Goal: Information Seeking & Learning: Learn about a topic

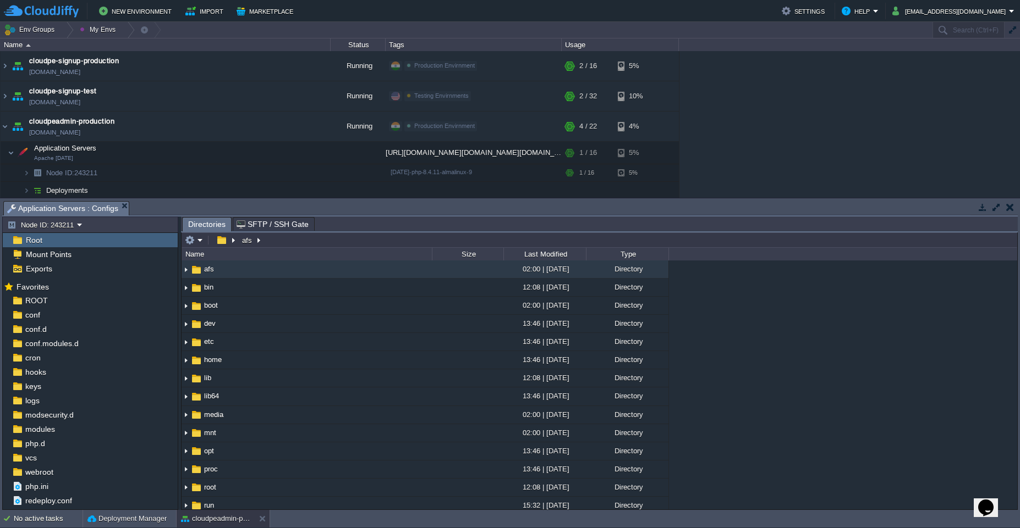
click at [994, 212] on button "button" at bounding box center [996, 207] width 10 height 10
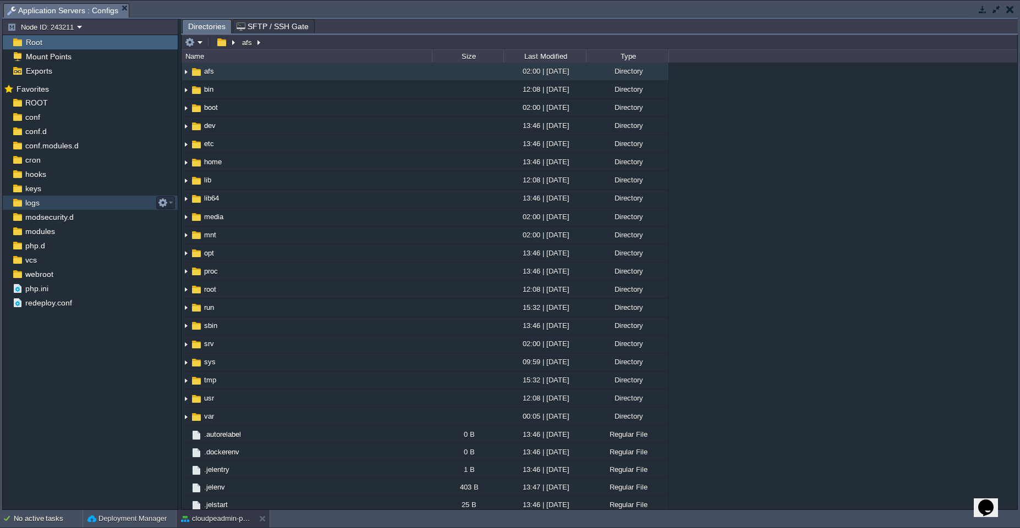
click at [47, 200] on div "logs" at bounding box center [90, 203] width 175 height 14
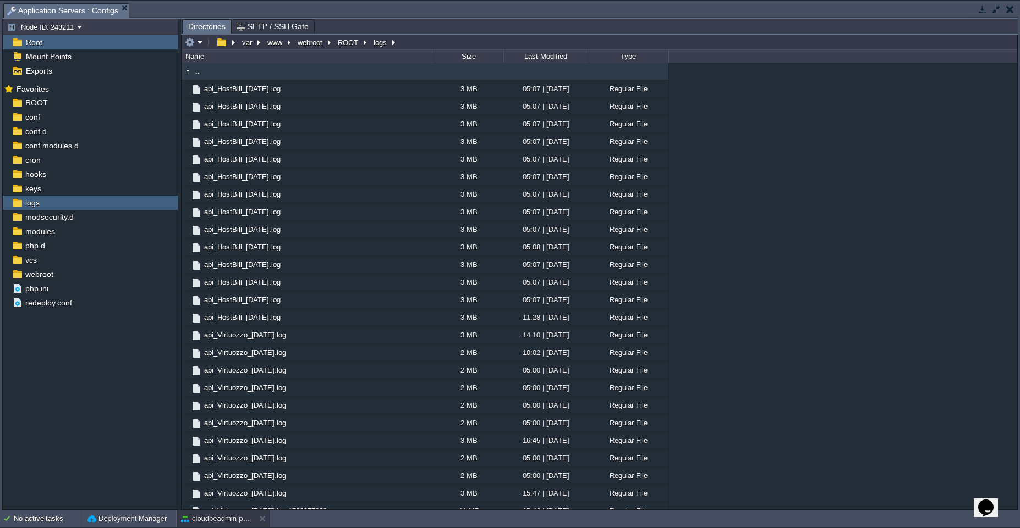
scroll to position [1119, 0]
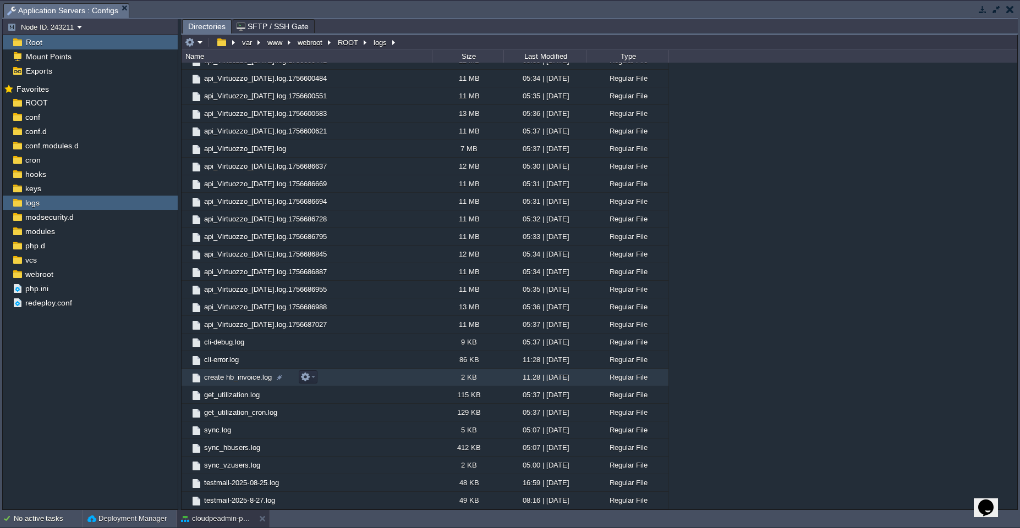
click at [341, 375] on td "create hb_invoice.log" at bounding box center [306, 378] width 250 height 18
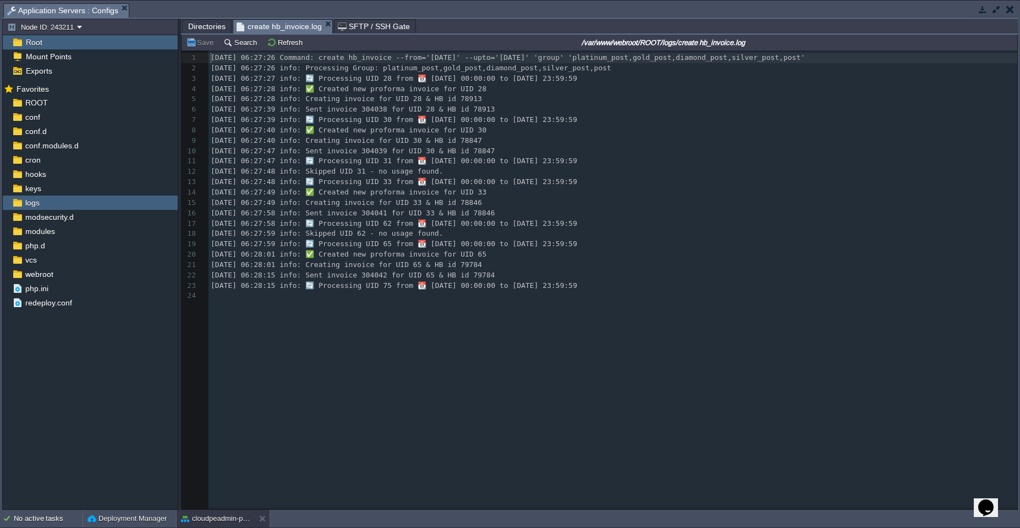
scroll to position [4, 0]
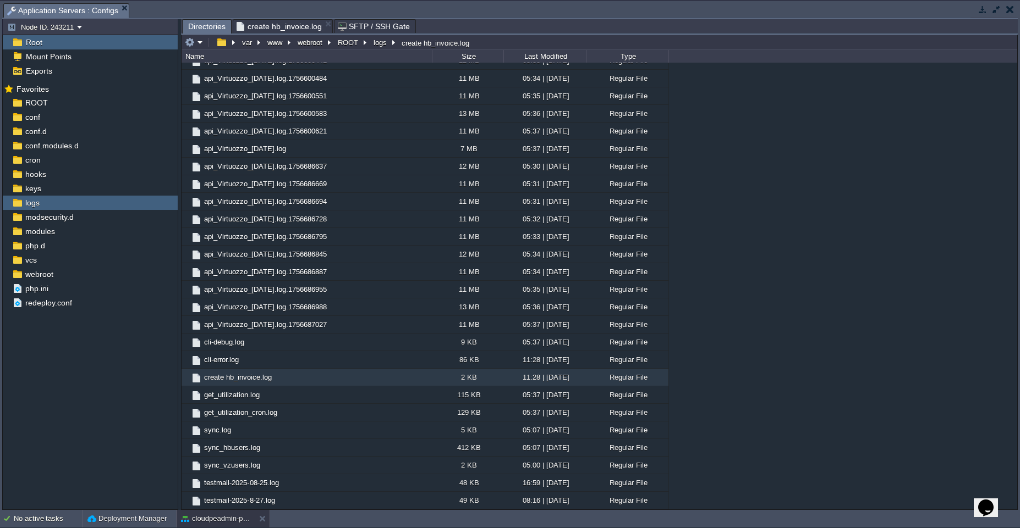
click at [199, 30] on span "Directories" at bounding box center [206, 27] width 37 height 14
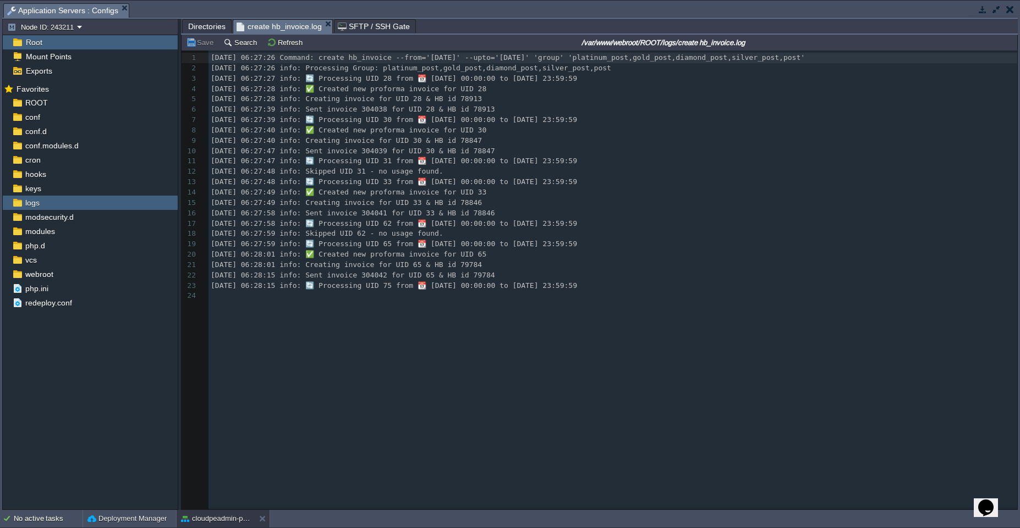
click at [286, 24] on span "create hb_invoice.log" at bounding box center [278, 27] width 85 height 14
click at [641, 372] on div "24 1 [DATE] 06:27:26 Command: create hb_invoice --from='[DATE]' --upto='[DATE]'…" at bounding box center [607, 289] width 852 height 476
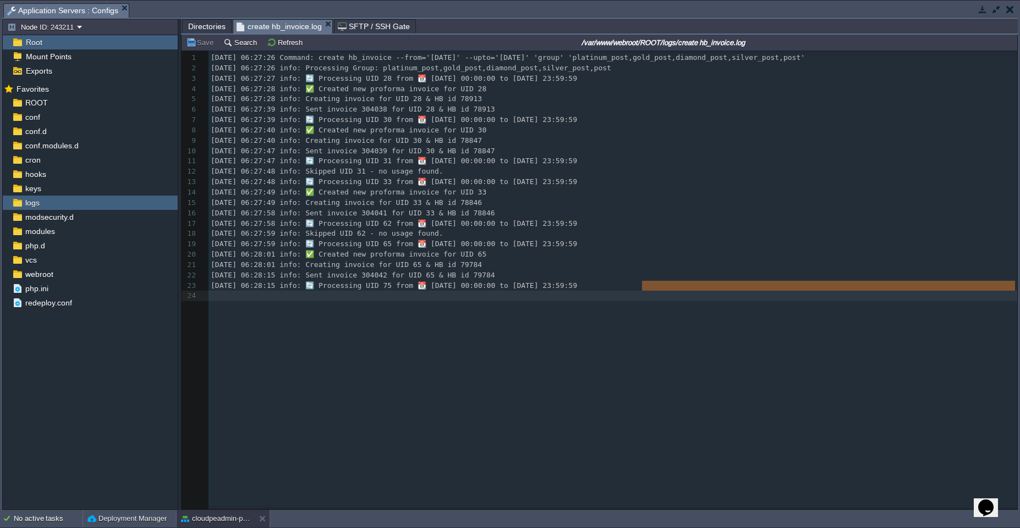
paste textarea
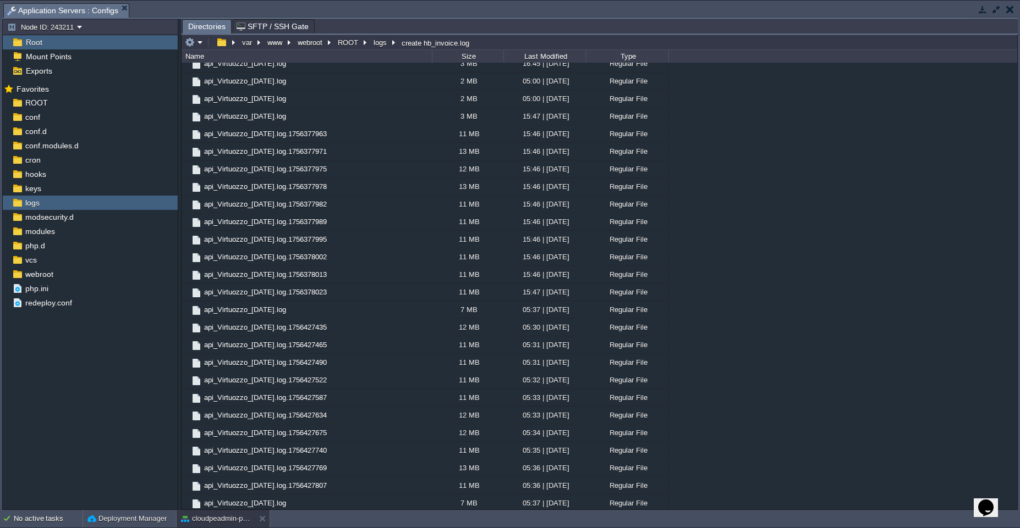
scroll to position [0, 0]
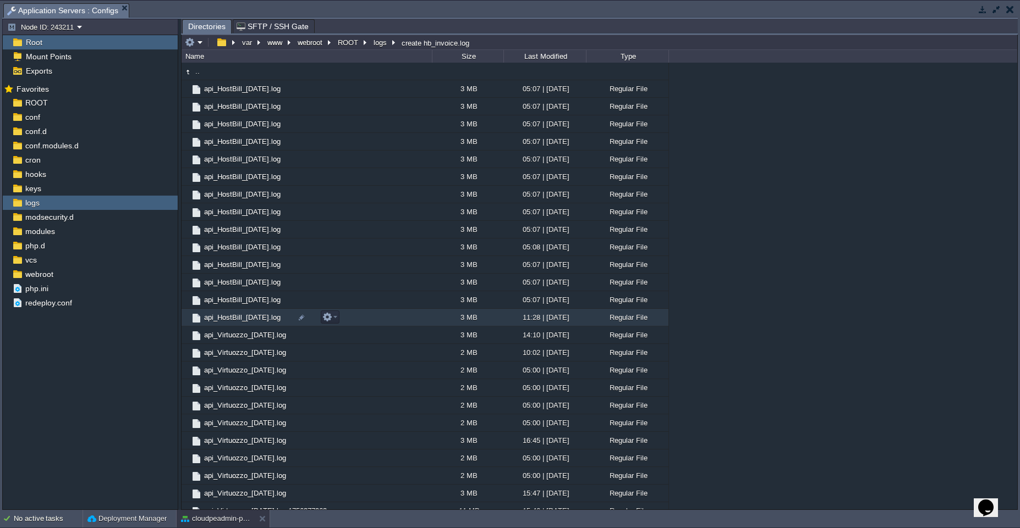
click at [401, 318] on td "api_HostBill_[DATE].log" at bounding box center [306, 318] width 250 height 18
click at [201, 29] on span "Directories" at bounding box center [206, 27] width 37 height 14
click at [274, 24] on span "api_HostBill_[DATE].log" at bounding box center [282, 26] width 93 height 13
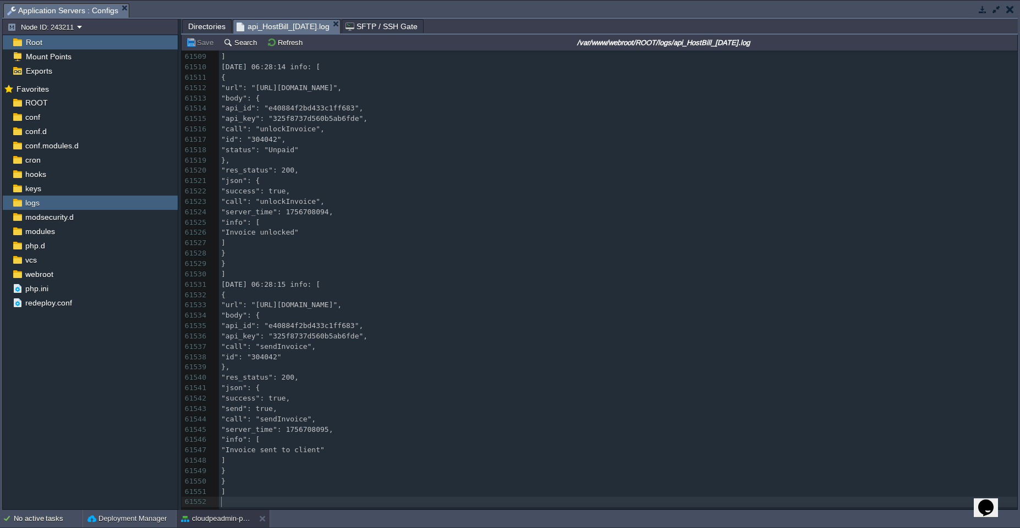
scroll to position [637345, 0]
click at [316, 355] on div "61552 61497 "status": "Unpaid" 61498 }, 61499 "res_status": 200, 61500 "json": …" at bounding box center [618, 217] width 798 height 580
type textarea "304042"
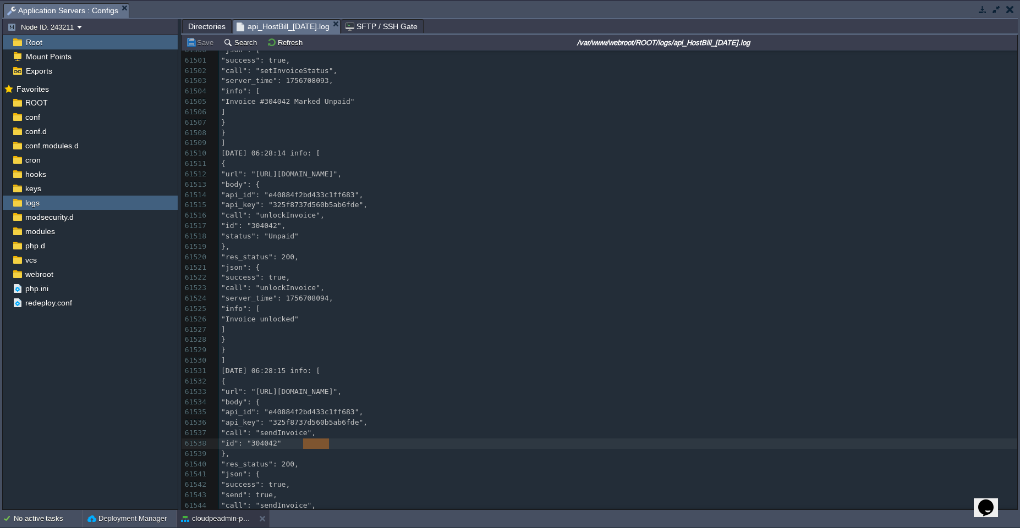
scroll to position [637256, 0]
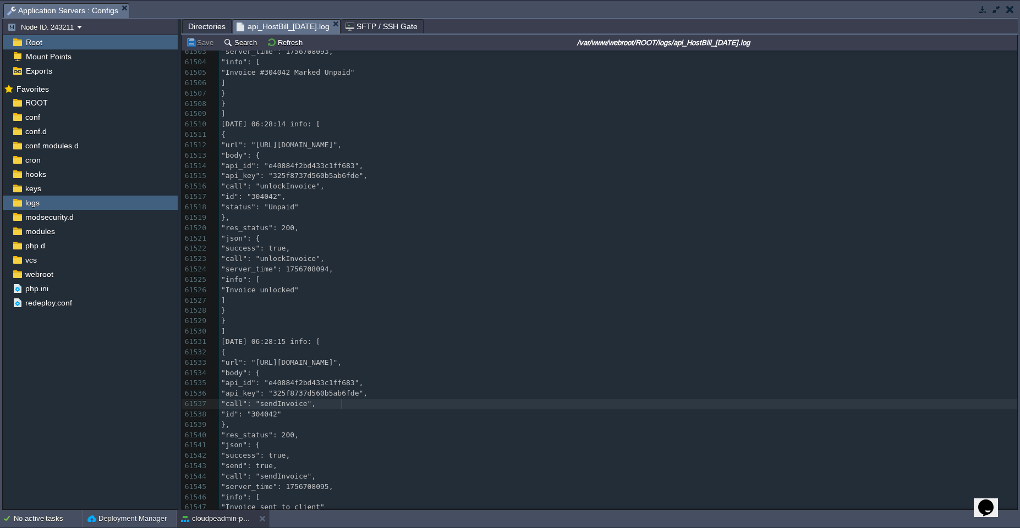
click at [343, 409] on div "x 61486 } 61487 } 61488 ] 61489 [DATE] 06:28:13 info: [ 61490 { 61491 "url": "[…" at bounding box center [618, 218] width 798 height 695
click at [343, 420] on pre ""id": "304042"" at bounding box center [618, 415] width 798 height 10
type textarea ""id": "304042""
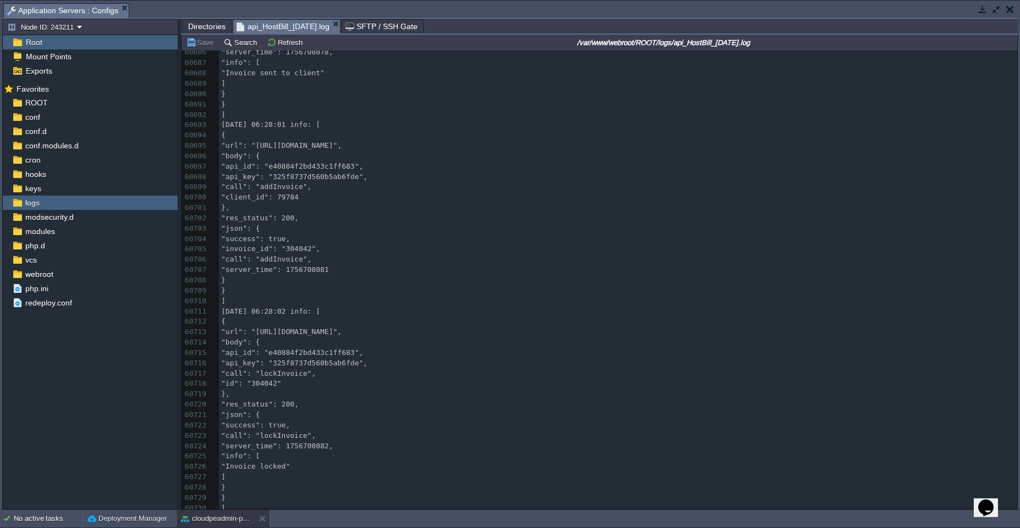
click at [299, 199] on span ""client_id": 79784" at bounding box center [260, 197] width 78 height 8
type textarea "79784"
click at [384, 262] on pre ""call": "addInvoice"," at bounding box center [618, 260] width 798 height 10
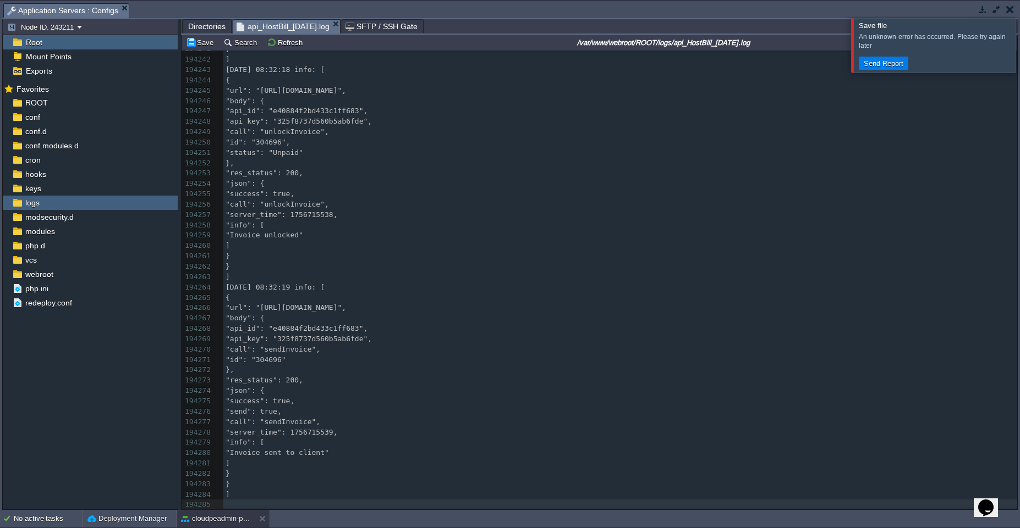
click at [1019, 52] on div at bounding box center [1033, 45] width 0 height 54
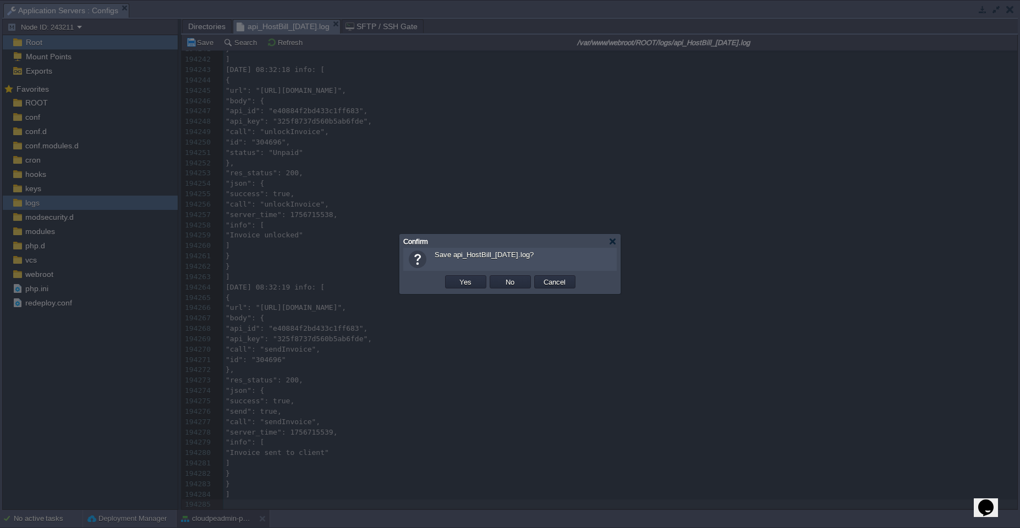
click at [350, 26] on body "New Environment Import Marketplace Bonus ₹0.00 Upgrade Account Settings Help [E…" at bounding box center [510, 264] width 1020 height 528
click at [467, 285] on button "Yes" at bounding box center [465, 282] width 19 height 10
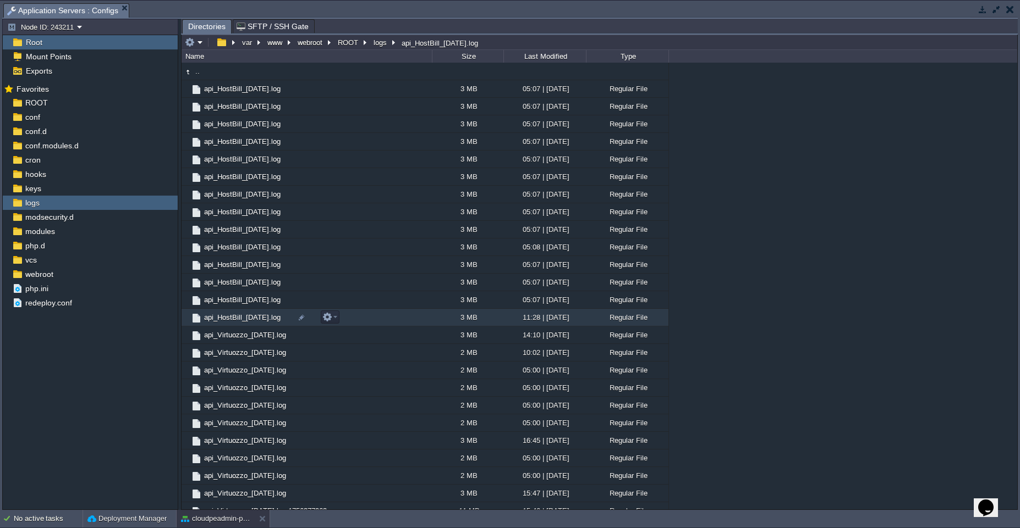
click at [363, 321] on td "api_HostBill_[DATE].log" at bounding box center [306, 318] width 250 height 18
click at [202, 28] on span "Directories" at bounding box center [206, 27] width 37 height 14
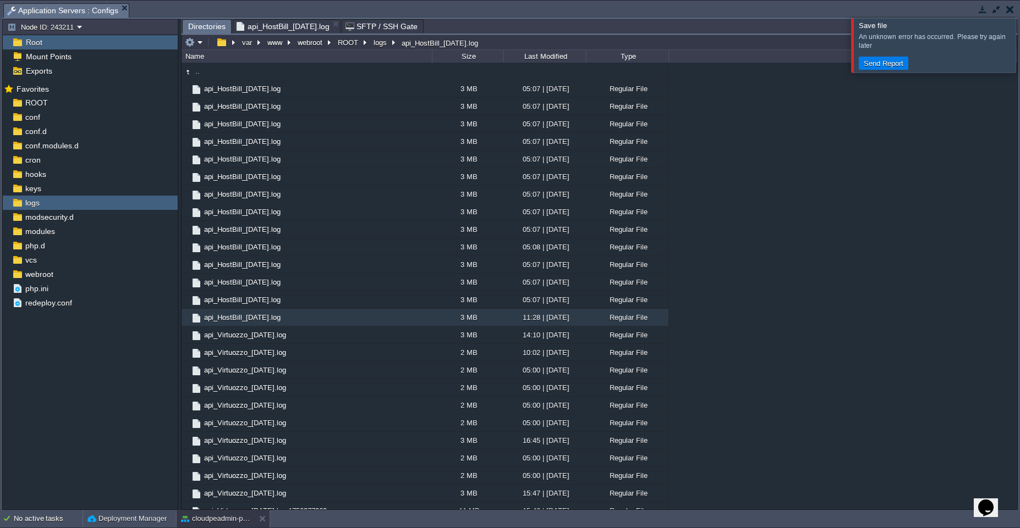
click at [1019, 56] on div at bounding box center [1033, 45] width 0 height 54
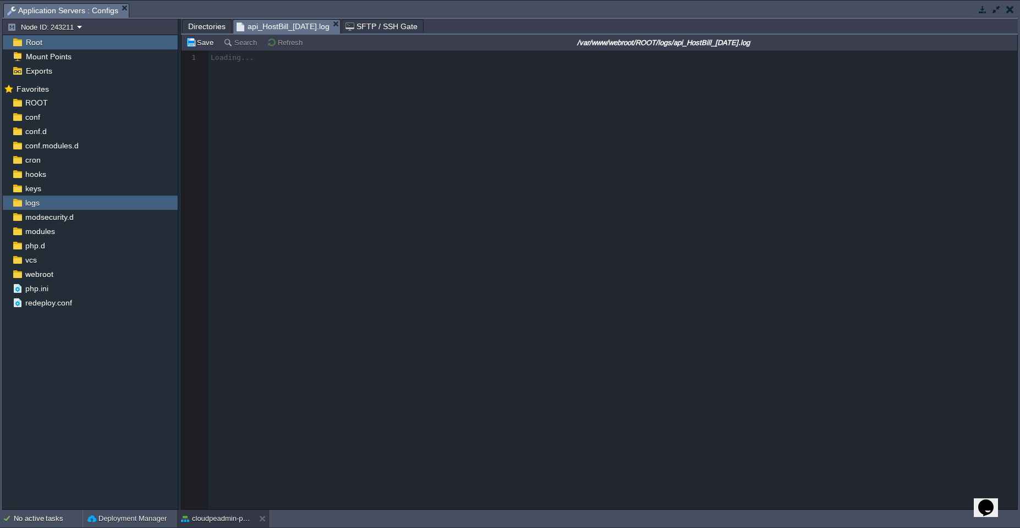
click at [317, 29] on span "api_HostBill_[DATE].log" at bounding box center [282, 27] width 93 height 14
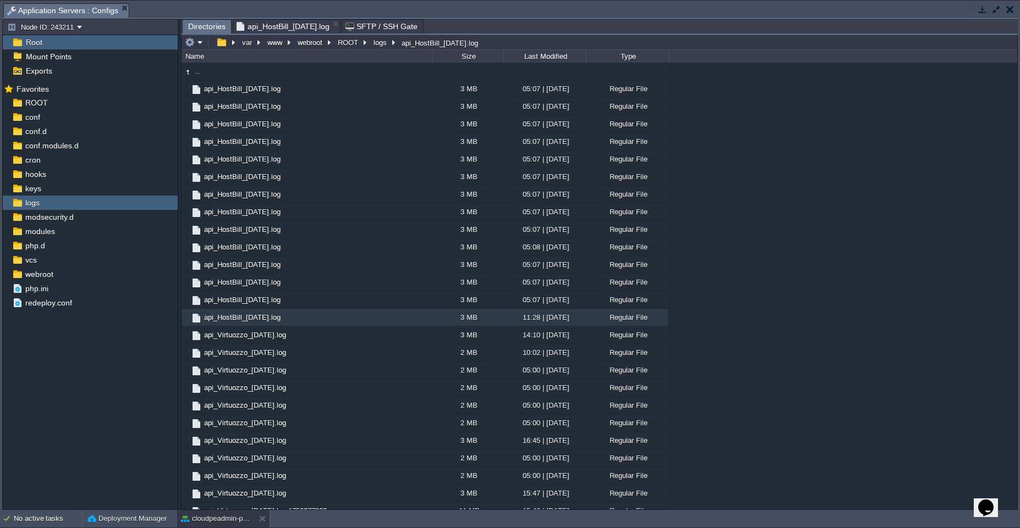
click at [212, 22] on span "Directories" at bounding box center [206, 27] width 37 height 14
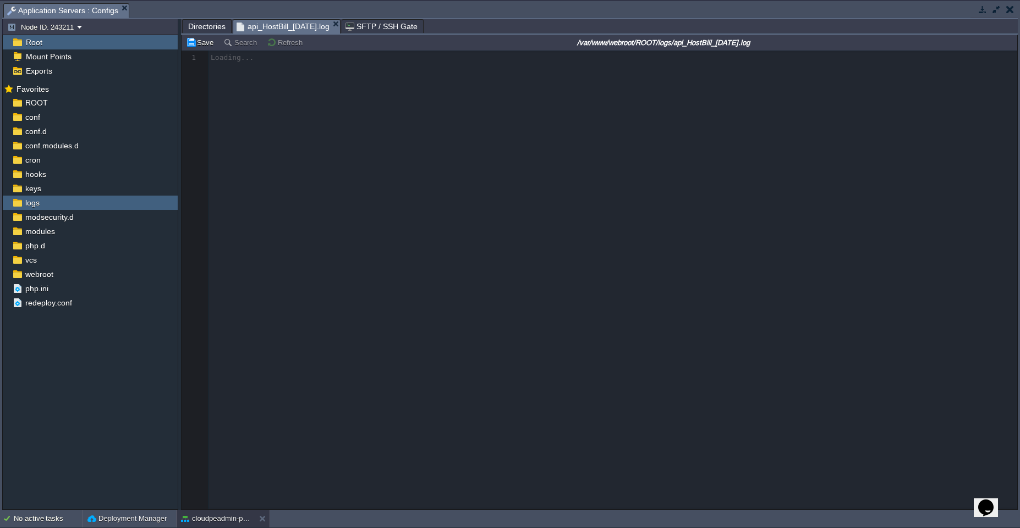
click at [259, 31] on span "api_HostBill_[DATE].log" at bounding box center [282, 27] width 93 height 14
click at [269, 85] on div at bounding box center [598, 280] width 835 height 459
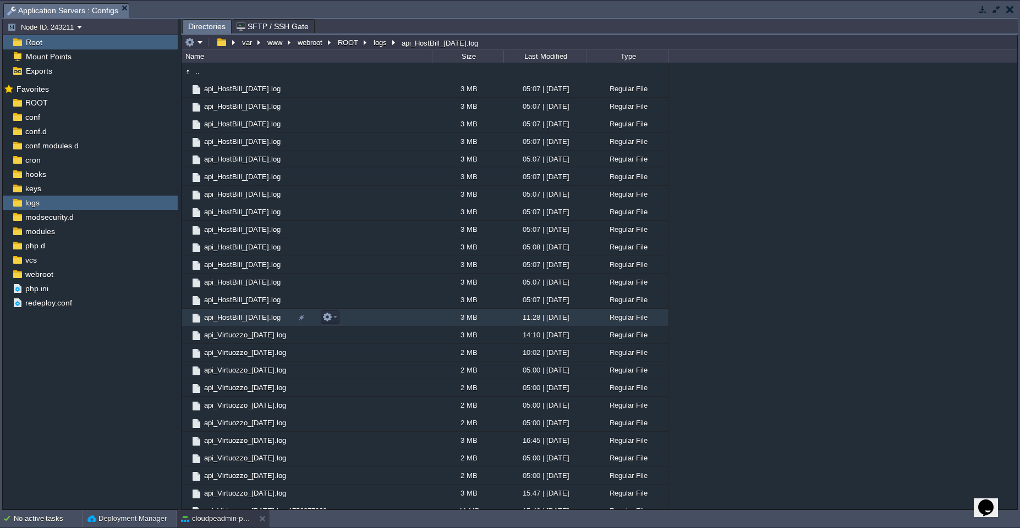
click at [372, 322] on td "api_HostBill_[DATE].log" at bounding box center [306, 318] width 250 height 18
click at [190, 29] on span "Directories" at bounding box center [206, 27] width 37 height 14
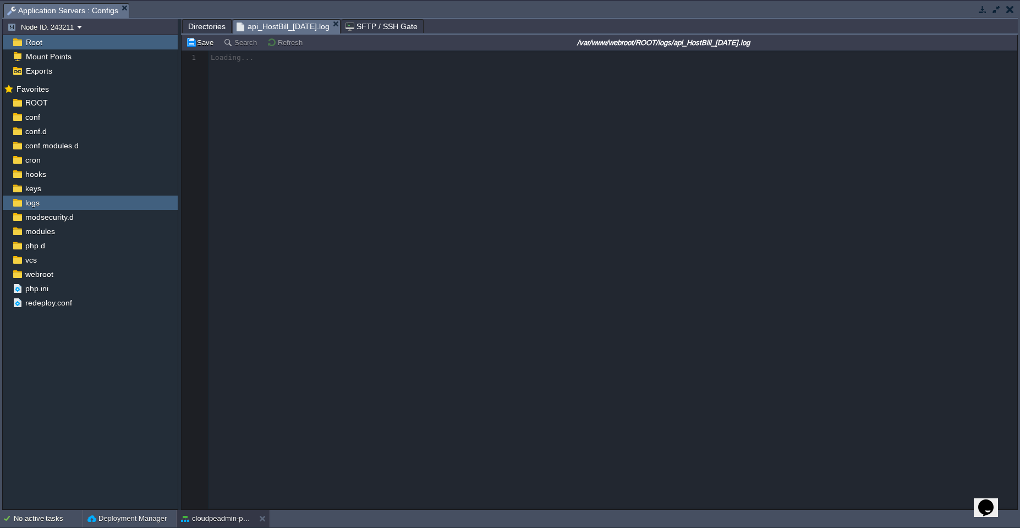
click at [299, 27] on span "api_HostBill_[DATE].log" at bounding box center [282, 27] width 93 height 14
click at [279, 43] on button "Refresh" at bounding box center [286, 42] width 39 height 10
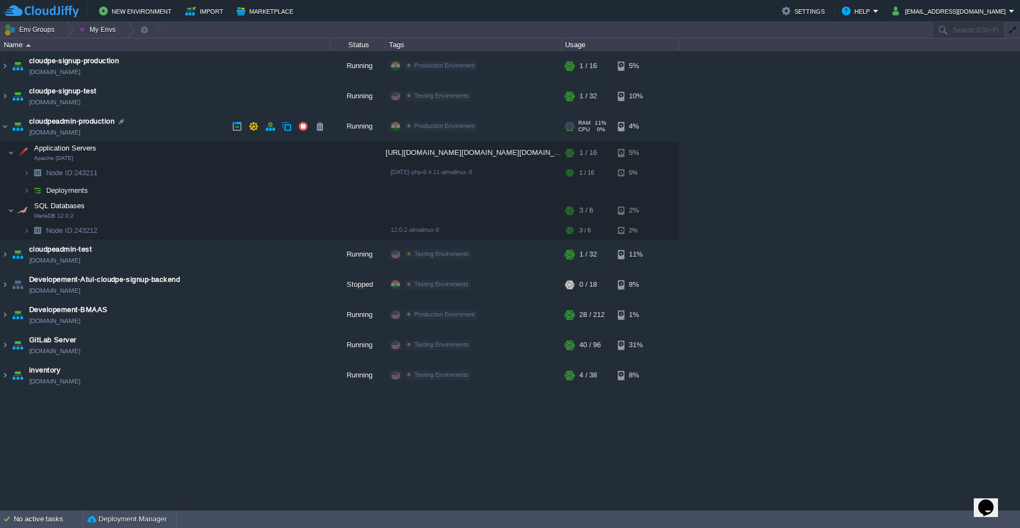
click at [184, 128] on td "cloudpeadmin-production [DOMAIN_NAME]" at bounding box center [166, 127] width 330 height 30
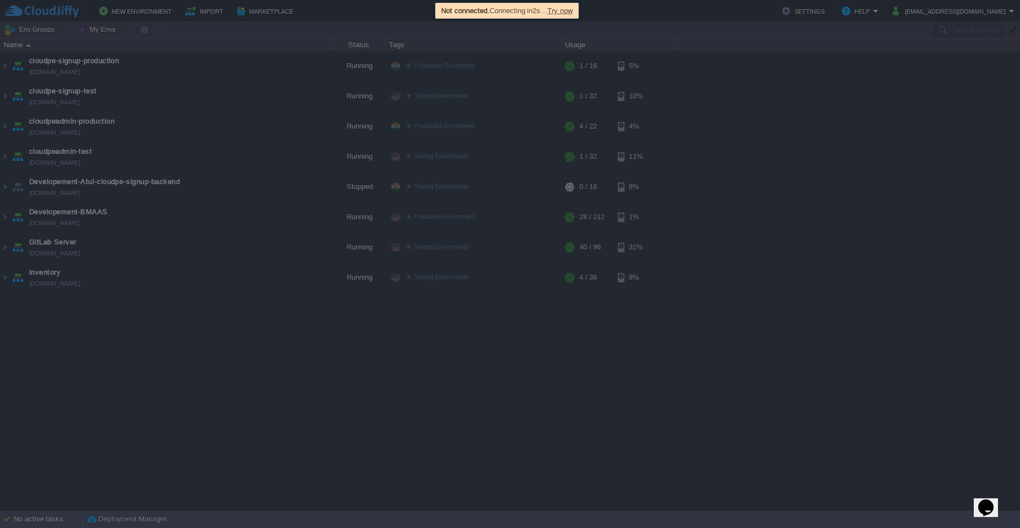
click at [564, 10] on span "Try now" at bounding box center [559, 11] width 25 height 8
